Goal: Information Seeking & Learning: Learn about a topic

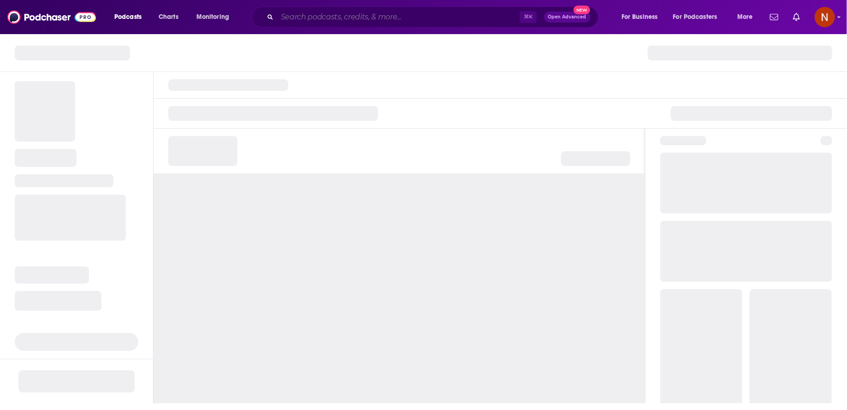
click at [307, 23] on input "Search podcasts, credits, & more..." at bounding box center [398, 17] width 242 height 15
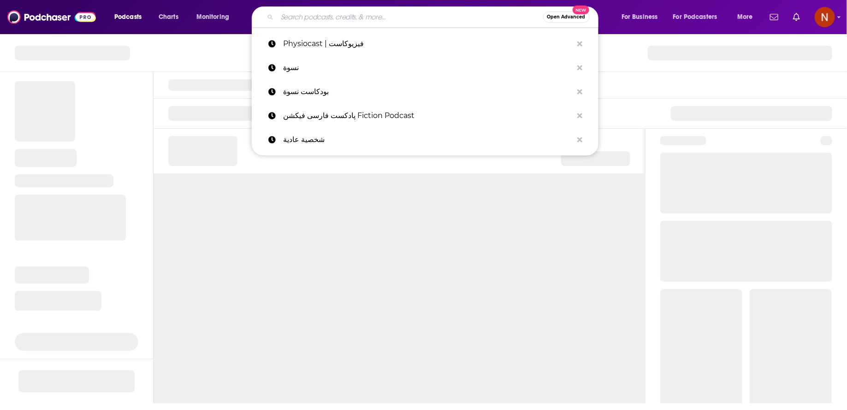
paste input "The Daily Darija Podcast"
type input "The Daily Darija Podcast"
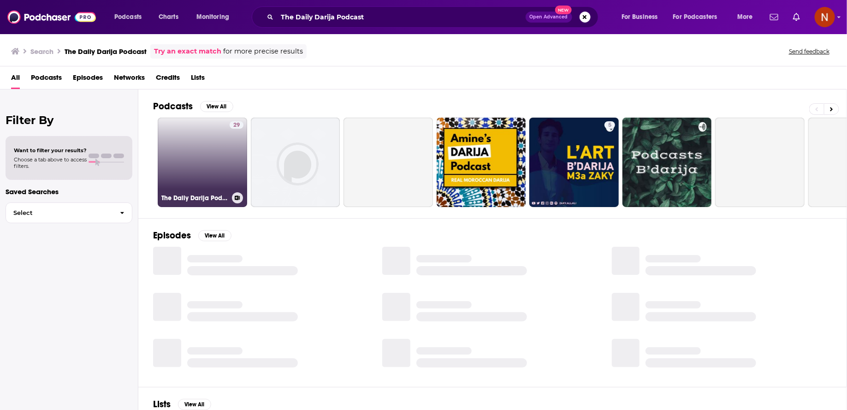
click at [224, 174] on link "29 The Daily Darija Podcast" at bounding box center [202, 162] width 89 height 89
